Goal: Task Accomplishment & Management: Use online tool/utility

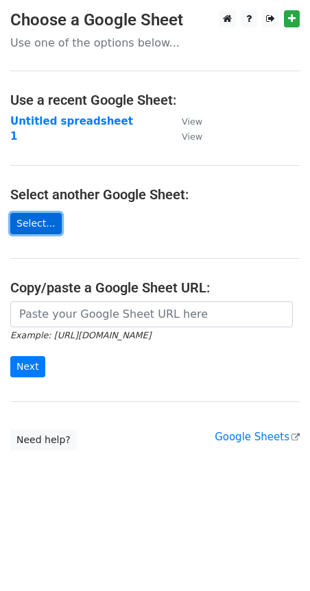
click at [29, 234] on link "Select..." at bounding box center [35, 223] width 51 height 21
click at [23, 218] on link "Select..." at bounding box center [35, 223] width 51 height 21
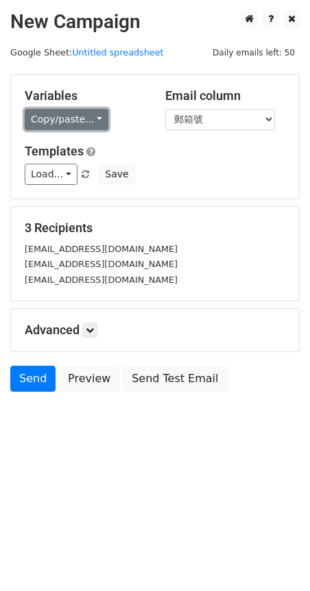
click at [80, 124] on link "Copy/paste..." at bounding box center [67, 119] width 84 height 21
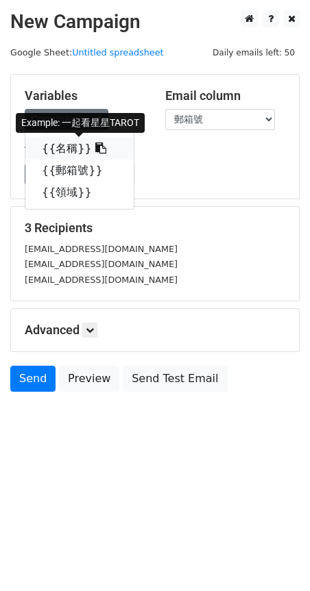
drag, startPoint x: 88, startPoint y: 153, endPoint x: 8, endPoint y: 157, distance: 79.5
click at [95, 152] on icon at bounding box center [100, 147] width 11 height 11
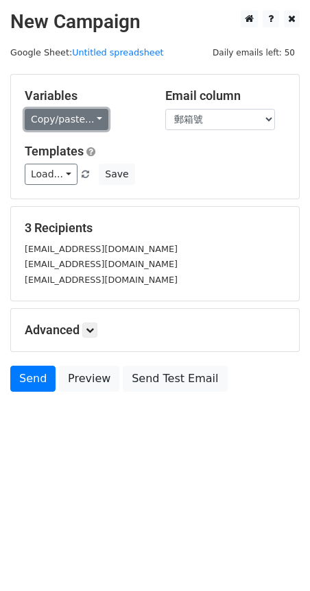
click at [88, 124] on link "Copy/paste..." at bounding box center [67, 119] width 84 height 21
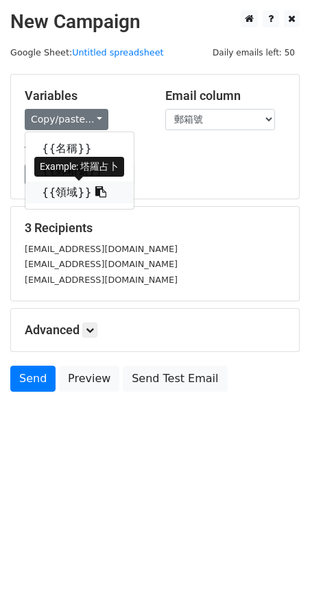
click at [95, 192] on icon at bounding box center [100, 191] width 11 height 11
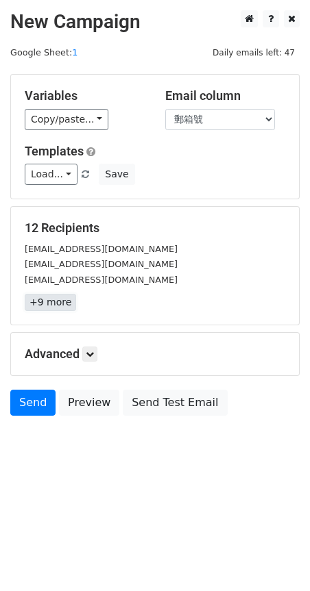
click at [46, 305] on link "+9 more" at bounding box center [50, 302] width 51 height 17
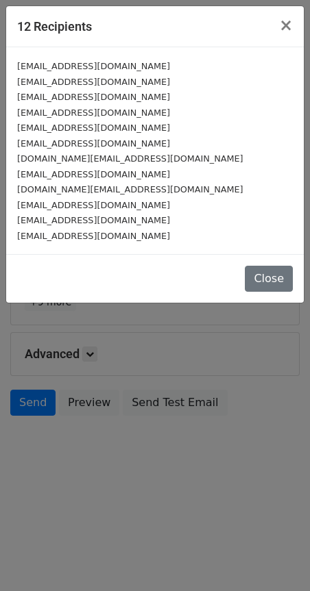
click at [145, 112] on div "annagetawaywork@gmail.com" at bounding box center [154, 113] width 275 height 16
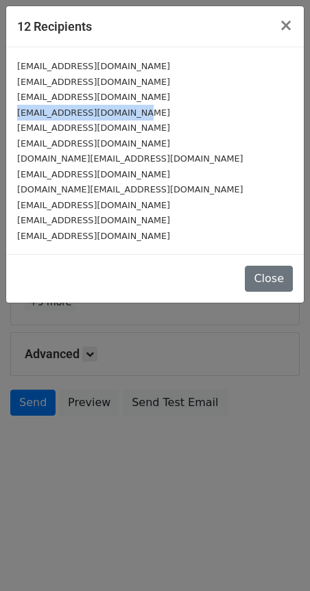
drag, startPoint x: 142, startPoint y: 111, endPoint x: 11, endPoint y: 113, distance: 130.8
click at [11, 113] on div "chichen0912@gmail.com info.lazytv@gmail.com iamcircleofficial@gmail.com annaget…" at bounding box center [154, 150] width 297 height 207
click at [292, 27] on span "×" at bounding box center [286, 25] width 14 height 19
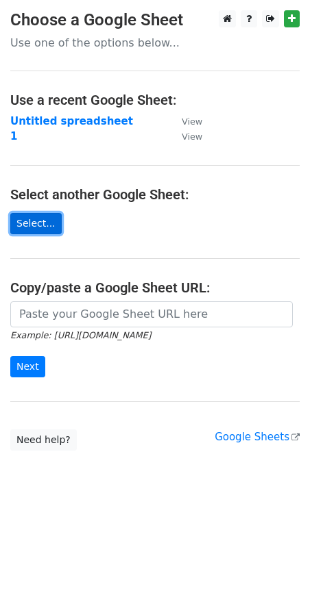
click at [34, 225] on link "Select..." at bounding box center [35, 223] width 51 height 21
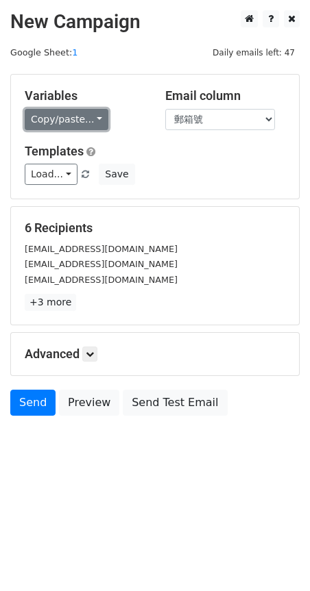
click at [90, 114] on link "Copy/paste..." at bounding box center [67, 119] width 84 height 21
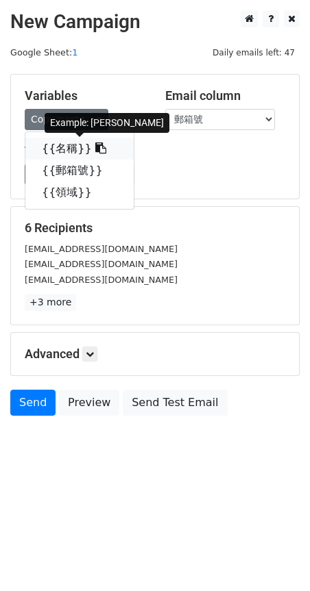
click at [95, 151] on icon at bounding box center [100, 147] width 11 height 11
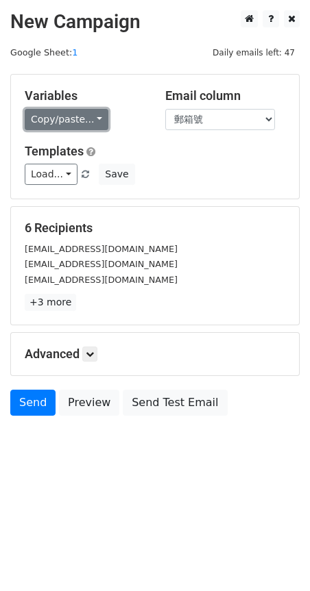
click at [47, 122] on link "Copy/paste..." at bounding box center [67, 119] width 84 height 21
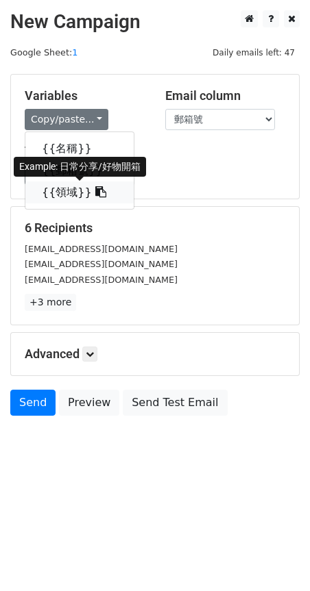
click at [95, 196] on icon at bounding box center [100, 191] width 11 height 11
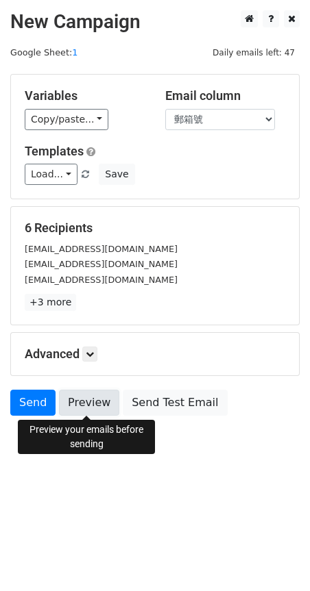
click at [91, 409] on link "Preview" at bounding box center [89, 403] width 60 height 26
click at [102, 405] on link "Preview" at bounding box center [89, 403] width 60 height 26
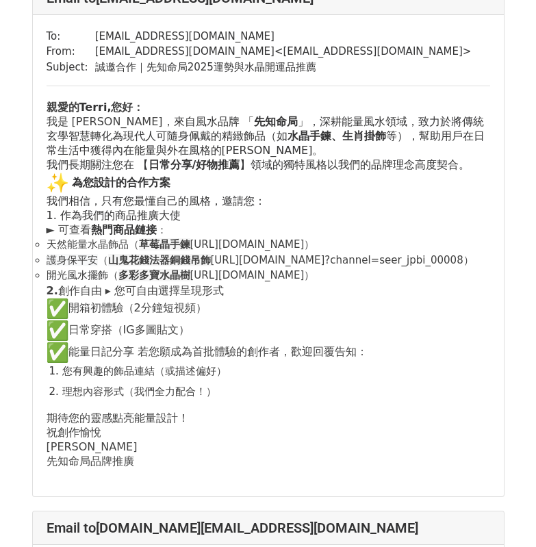
scroll to position [1712, 0]
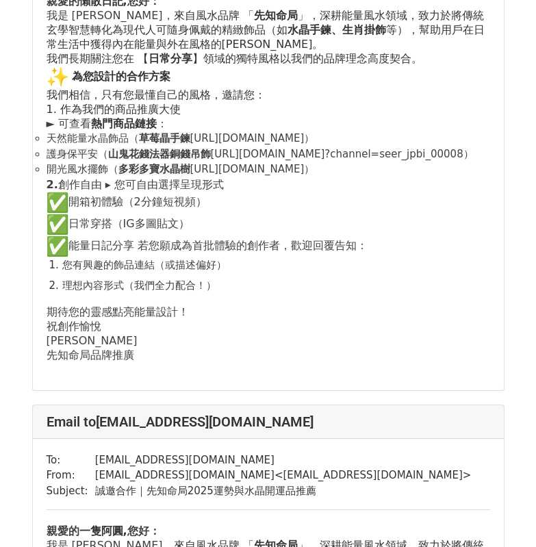
scroll to position [822, 0]
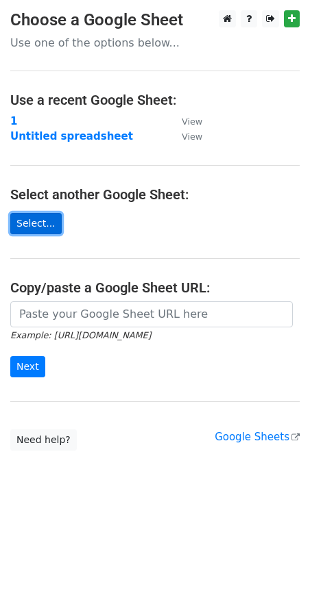
click at [41, 223] on link "Select..." at bounding box center [35, 223] width 51 height 21
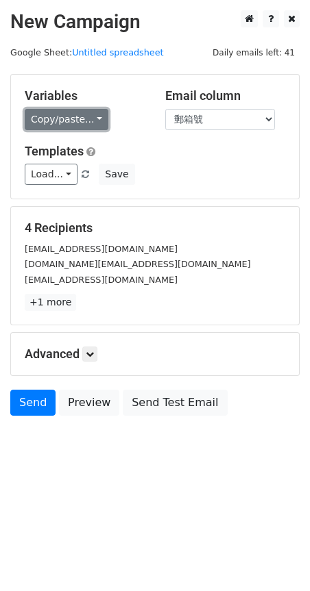
click at [88, 125] on link "Copy/paste..." at bounding box center [67, 119] width 84 height 21
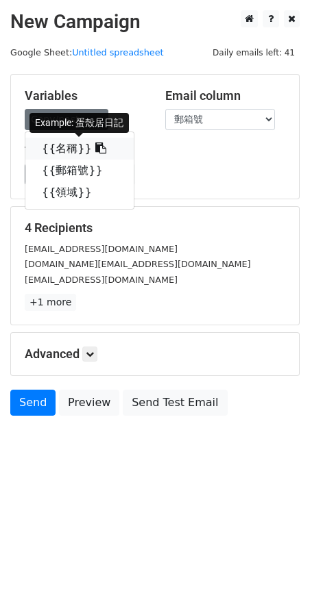
click at [95, 153] on icon at bounding box center [100, 147] width 11 height 11
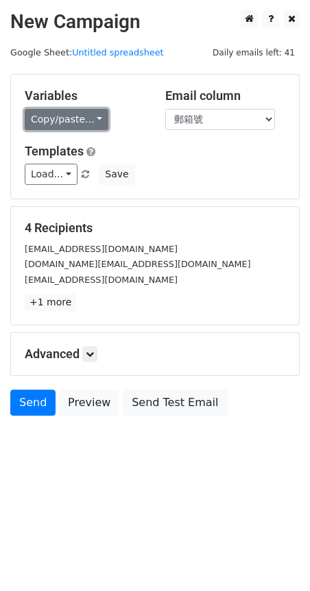
click at [92, 119] on link "Copy/paste..." at bounding box center [67, 119] width 84 height 21
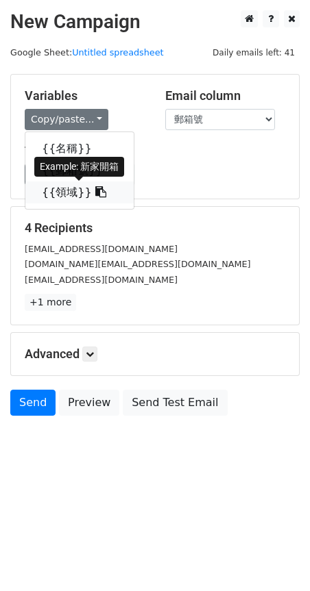
click at [95, 196] on icon at bounding box center [100, 191] width 11 height 11
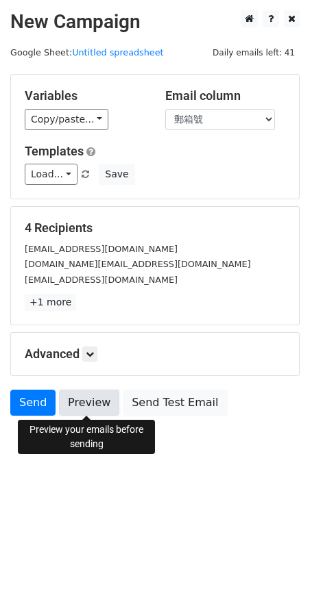
click at [77, 405] on link "Preview" at bounding box center [89, 403] width 60 height 26
click at [83, 403] on link "Preview" at bounding box center [89, 403] width 60 height 26
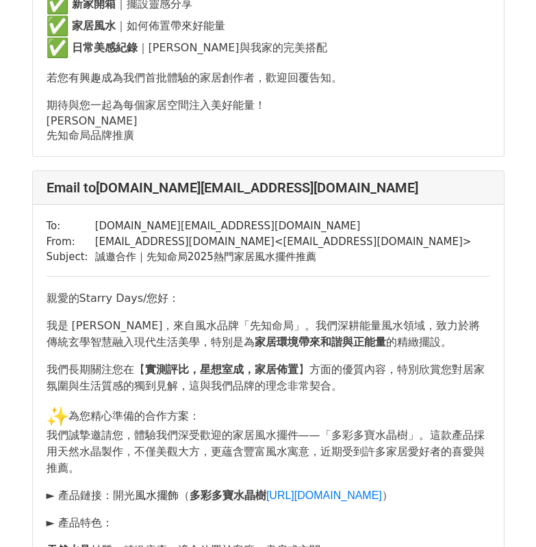
scroll to position [548, 0]
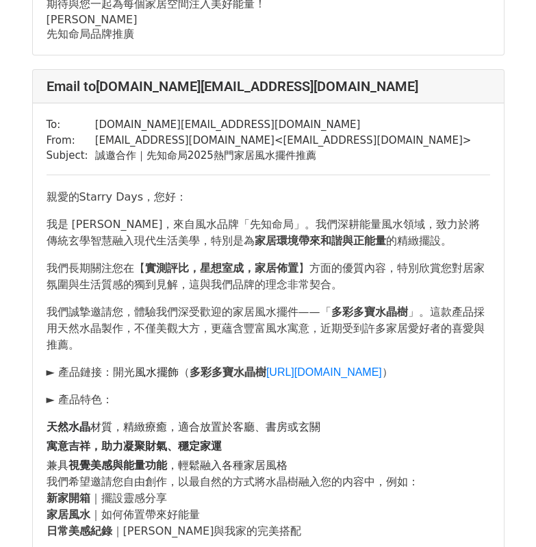
scroll to position [616, 0]
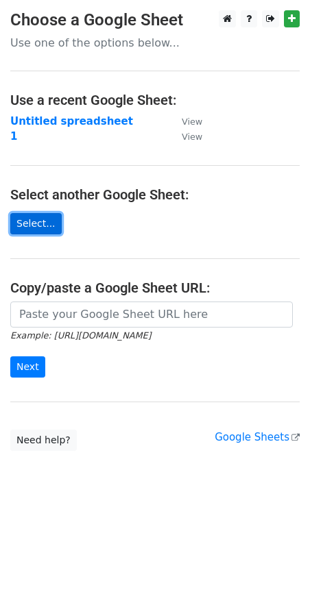
click at [43, 229] on link "Select..." at bounding box center [35, 223] width 51 height 21
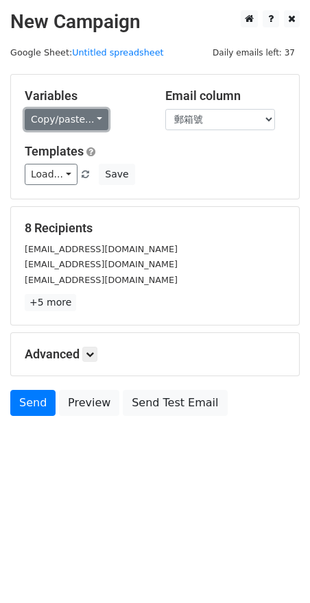
click at [94, 126] on link "Copy/paste..." at bounding box center [67, 119] width 84 height 21
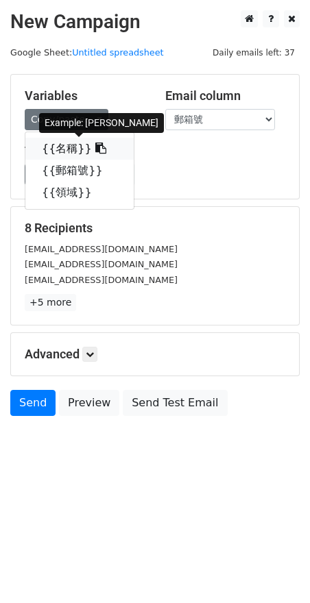
click at [85, 156] on link "{{名稱}}" at bounding box center [79, 149] width 108 height 22
